Goal: Task Accomplishment & Management: Use online tool/utility

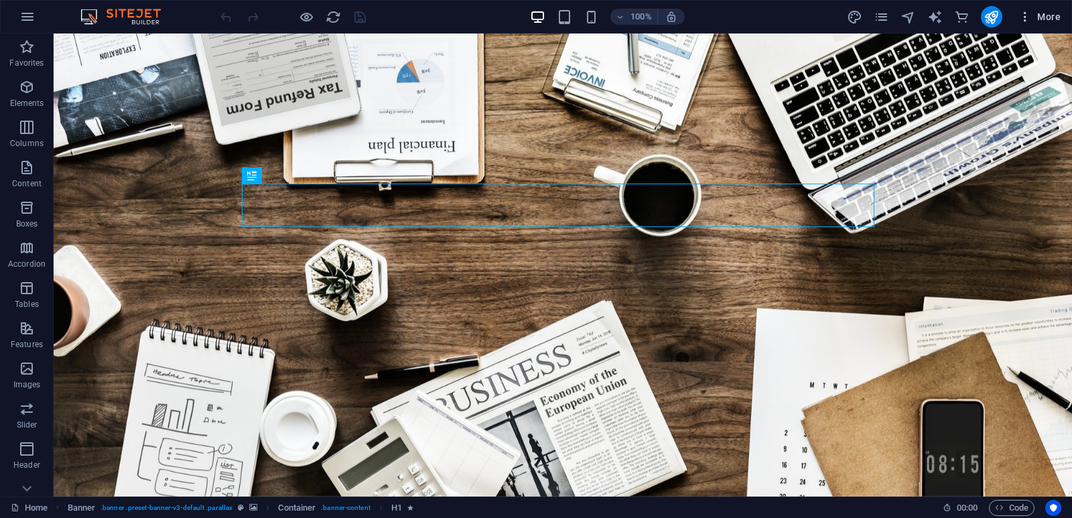
click at [1021, 15] on icon "button" at bounding box center [1024, 16] width 13 height 13
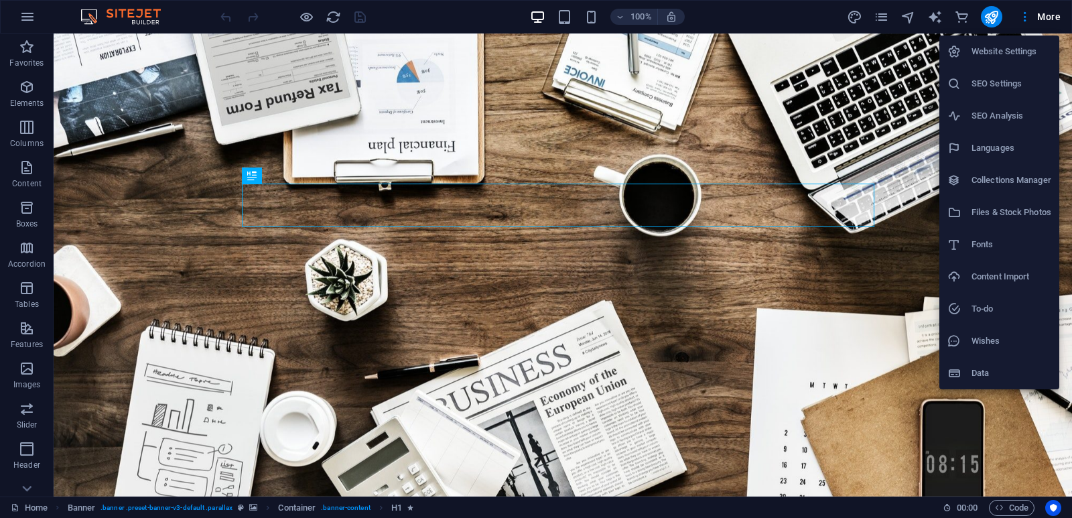
click at [856, 161] on div at bounding box center [536, 259] width 1072 height 518
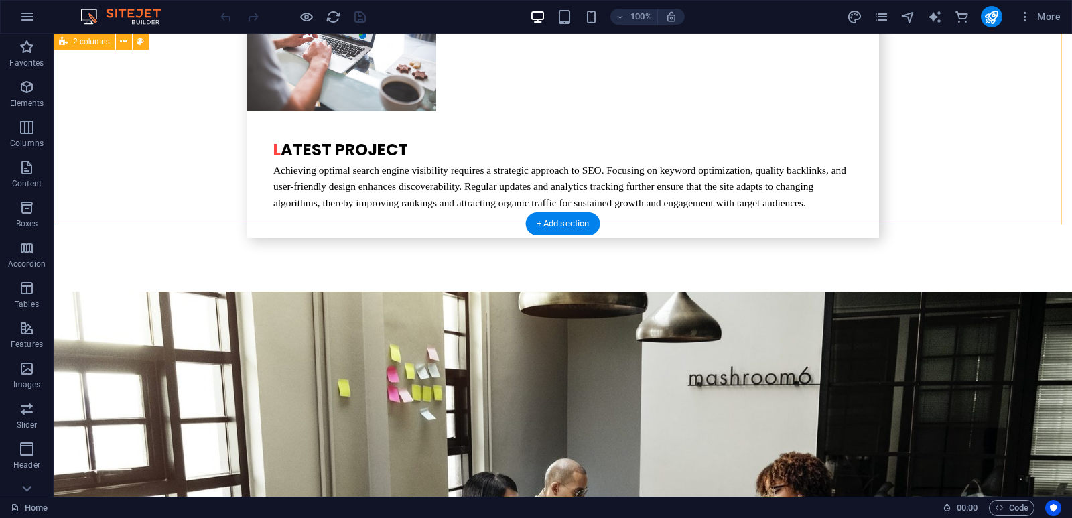
scroll to position [3183, 0]
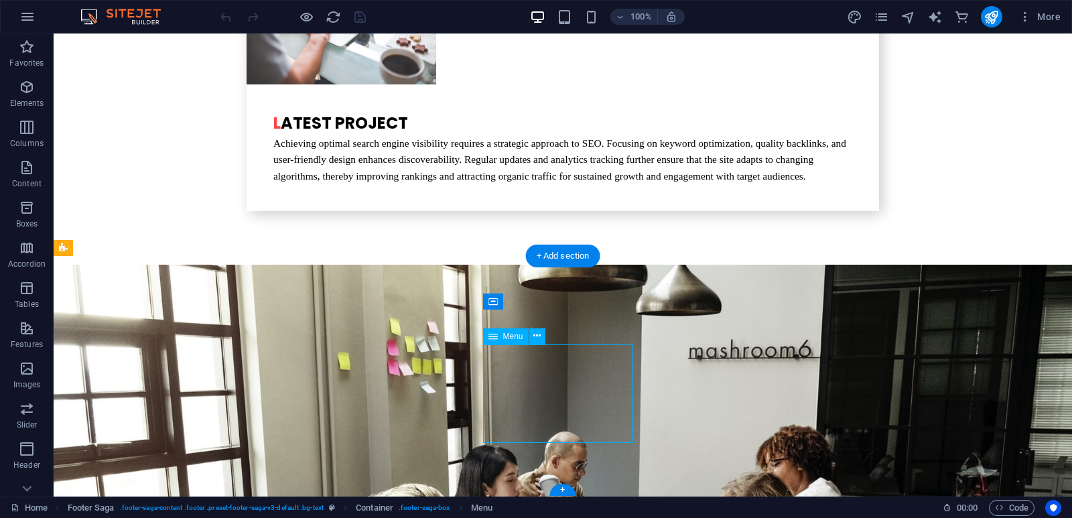
drag, startPoint x: 494, startPoint y: 364, endPoint x: 262, endPoint y: 365, distance: 231.7
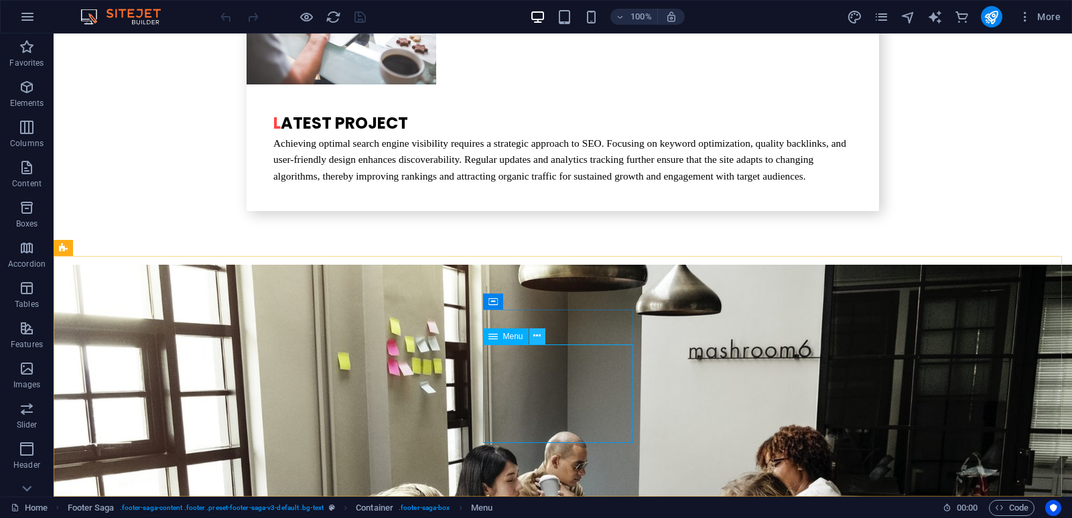
click at [538, 332] on icon at bounding box center [536, 336] width 7 height 14
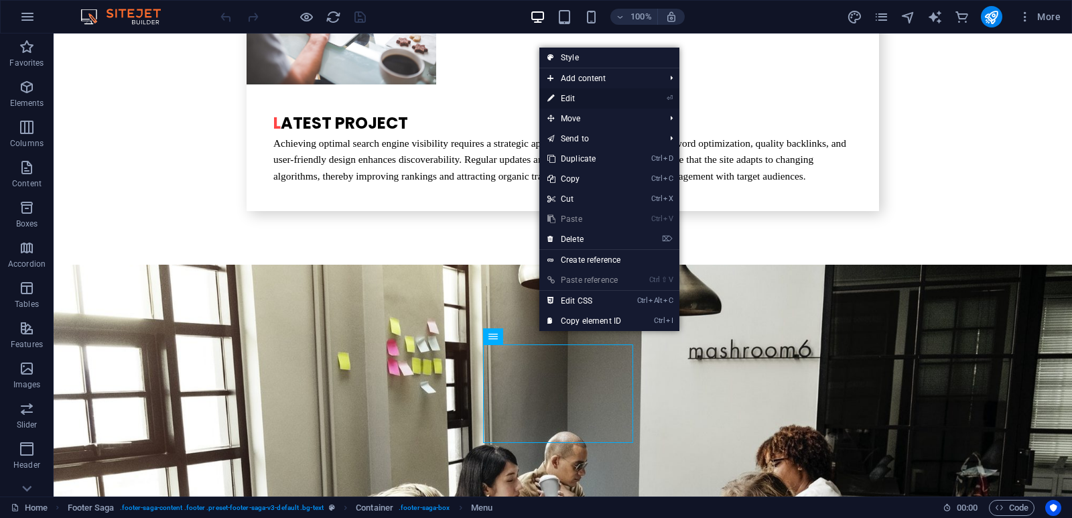
click at [592, 98] on link "⏎ Edit" at bounding box center [584, 98] width 90 height 20
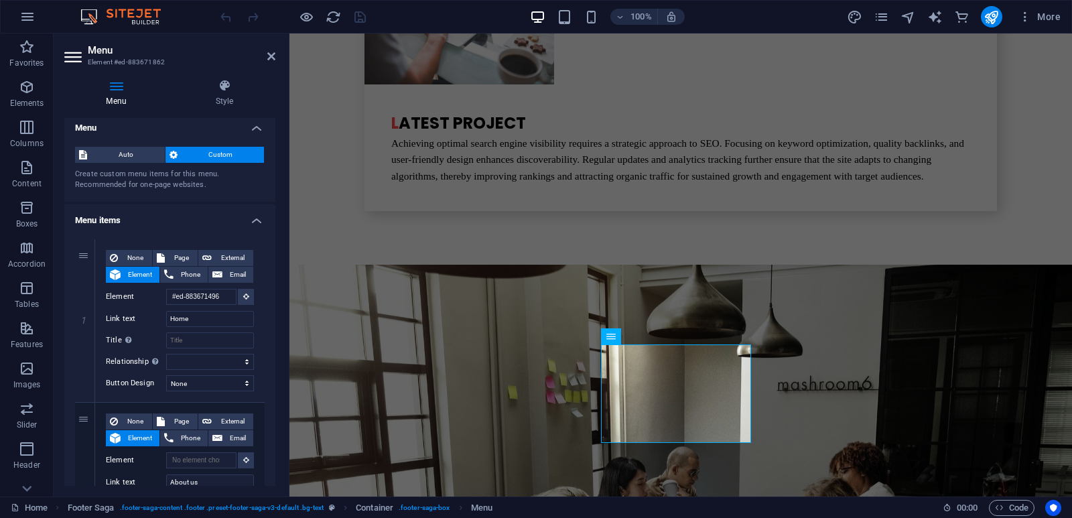
scroll to position [0, 0]
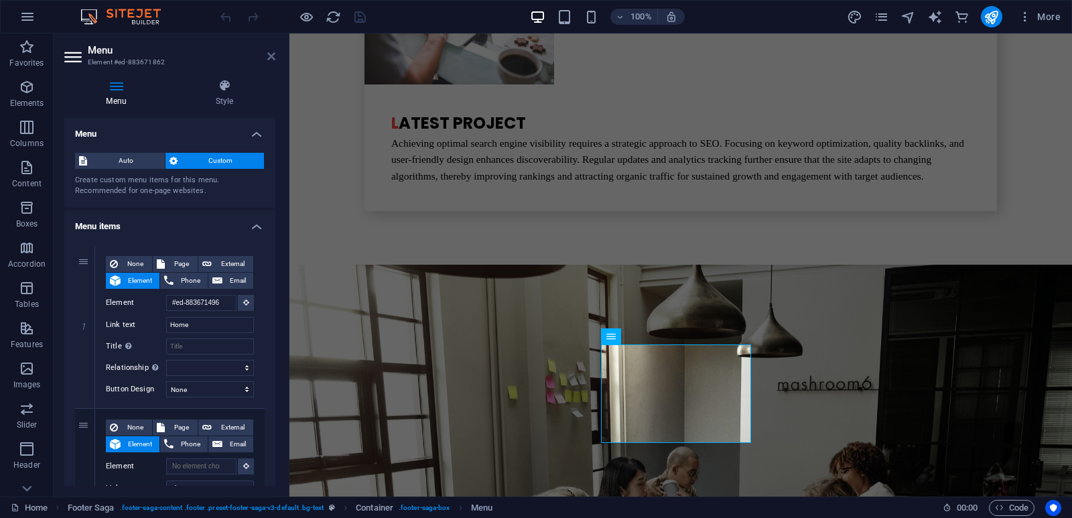
click at [271, 56] on icon at bounding box center [271, 56] width 8 height 11
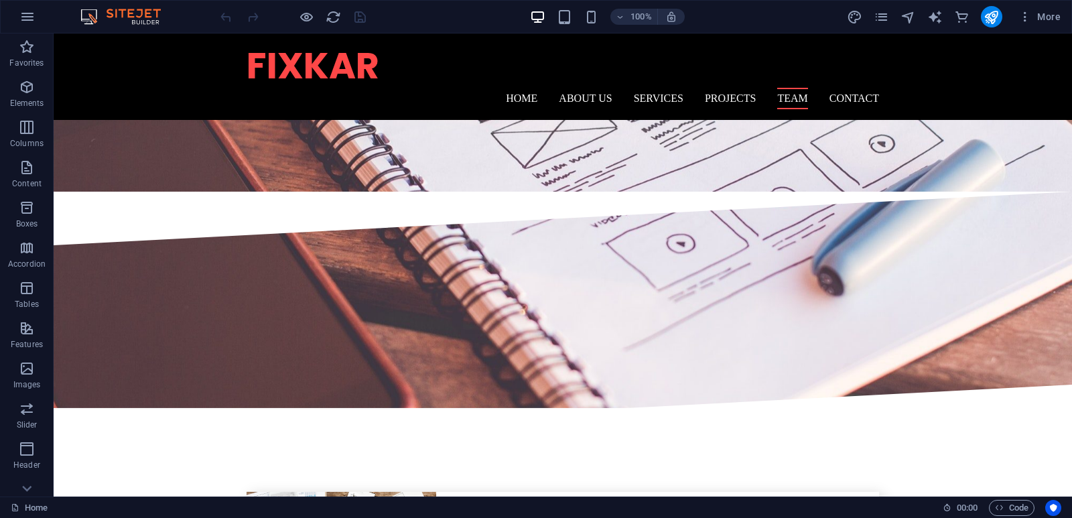
scroll to position [1969, 0]
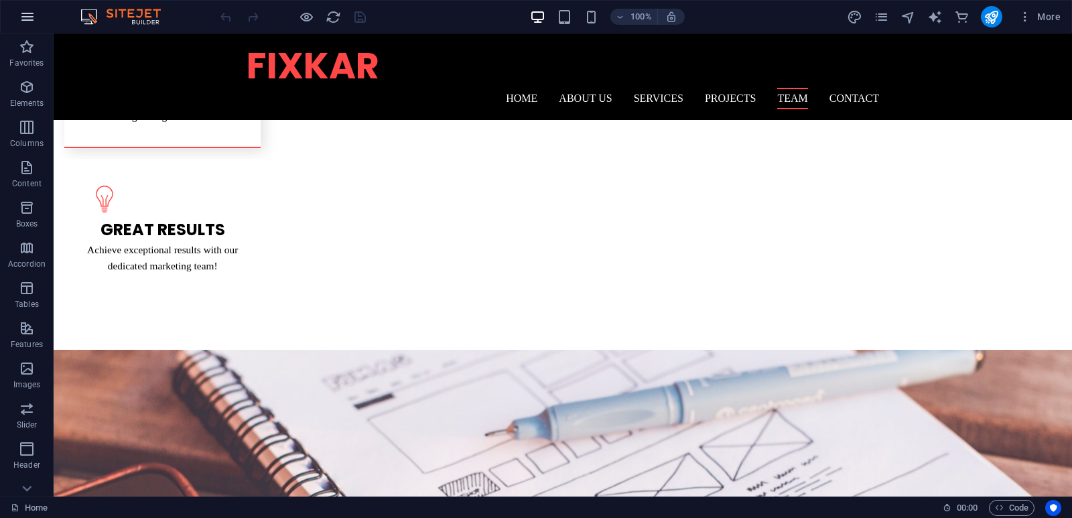
click at [29, 16] on icon "button" at bounding box center [27, 17] width 16 height 16
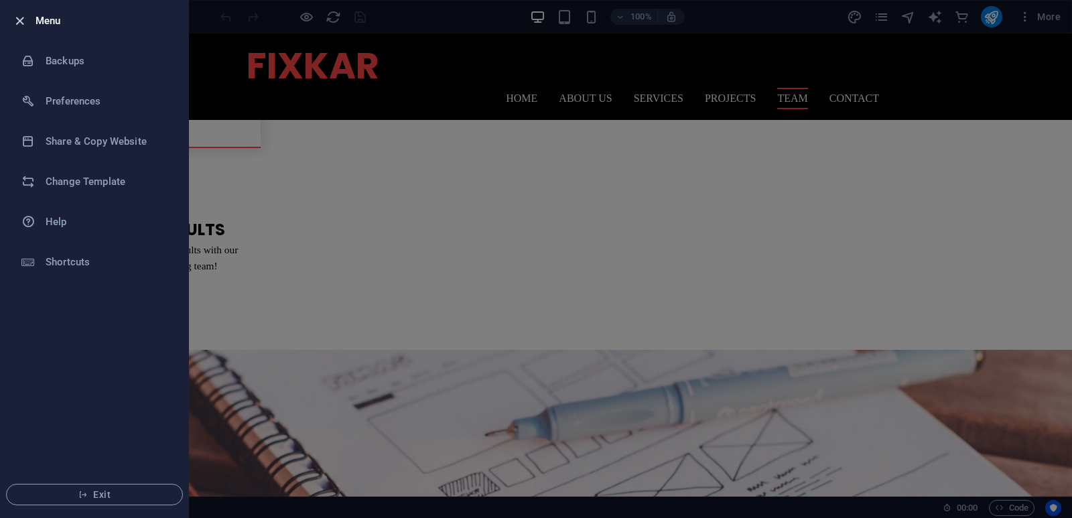
click at [19, 19] on icon "button" at bounding box center [19, 20] width 15 height 15
